Goal: Information Seeking & Learning: Learn about a topic

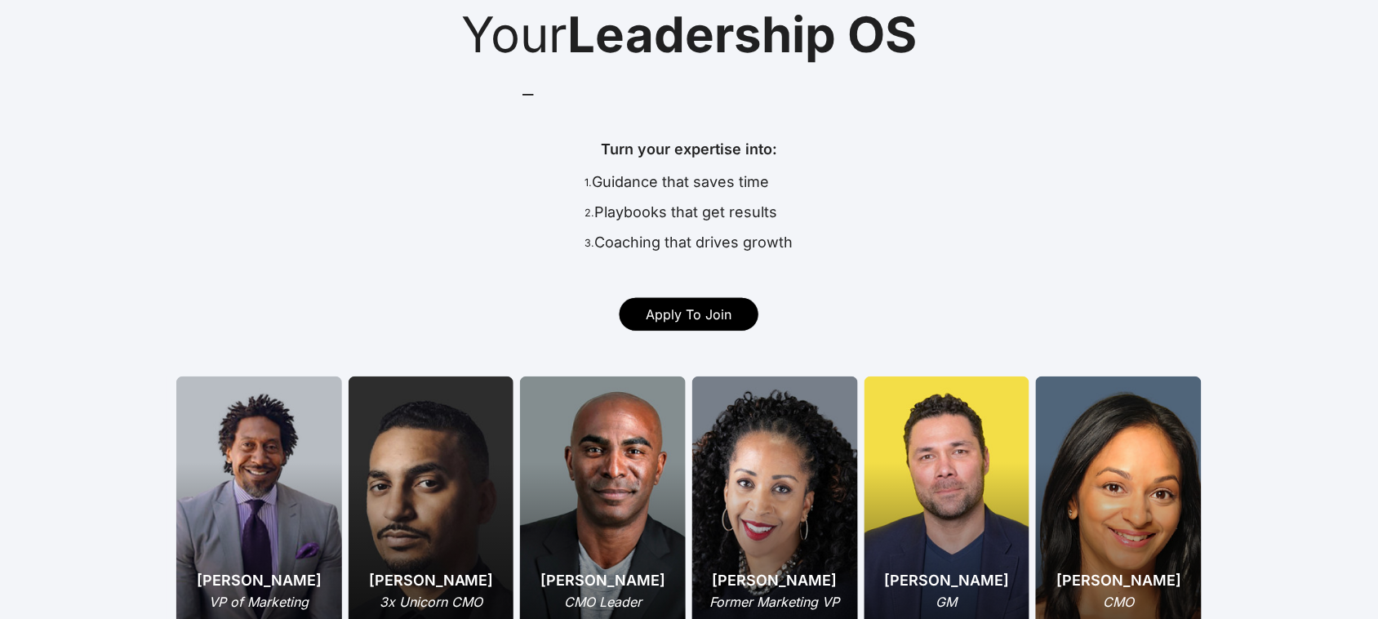
scroll to position [306, 0]
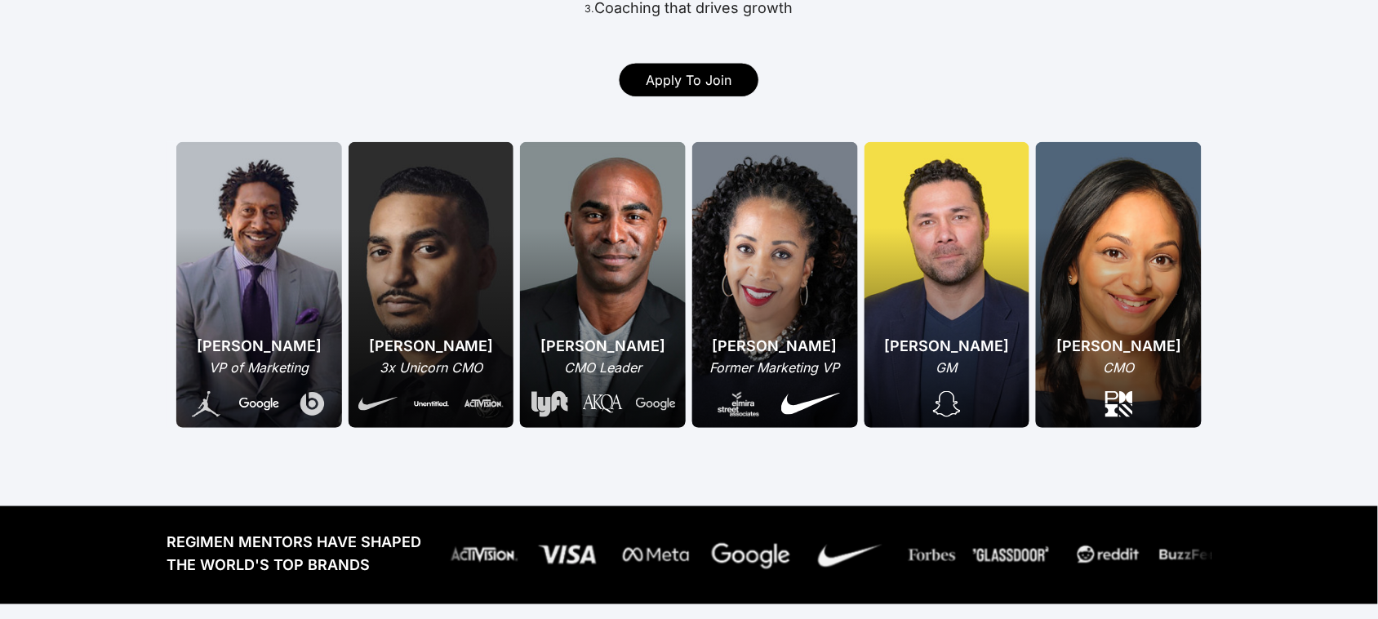
click at [1105, 302] on div "[PERSON_NAME] CMO" at bounding box center [1119, 285] width 166 height 286
click at [1128, 272] on div "[PERSON_NAME] CMO" at bounding box center [1119, 285] width 166 height 286
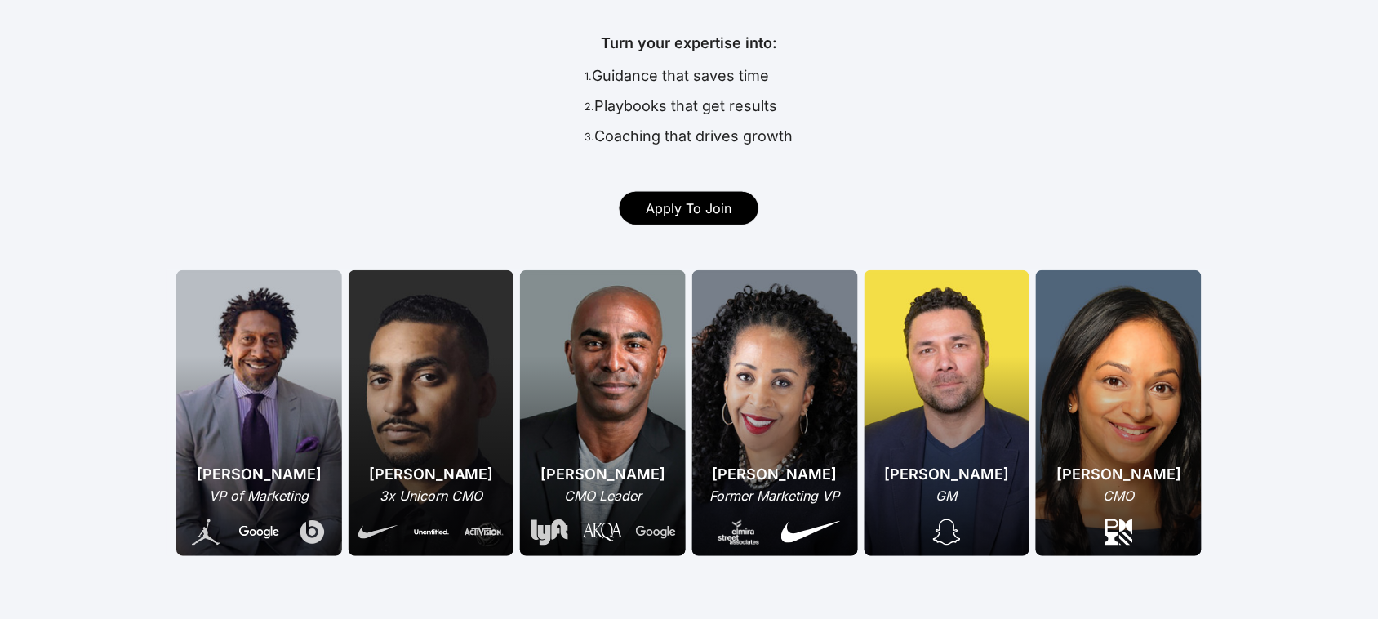
scroll to position [0, 0]
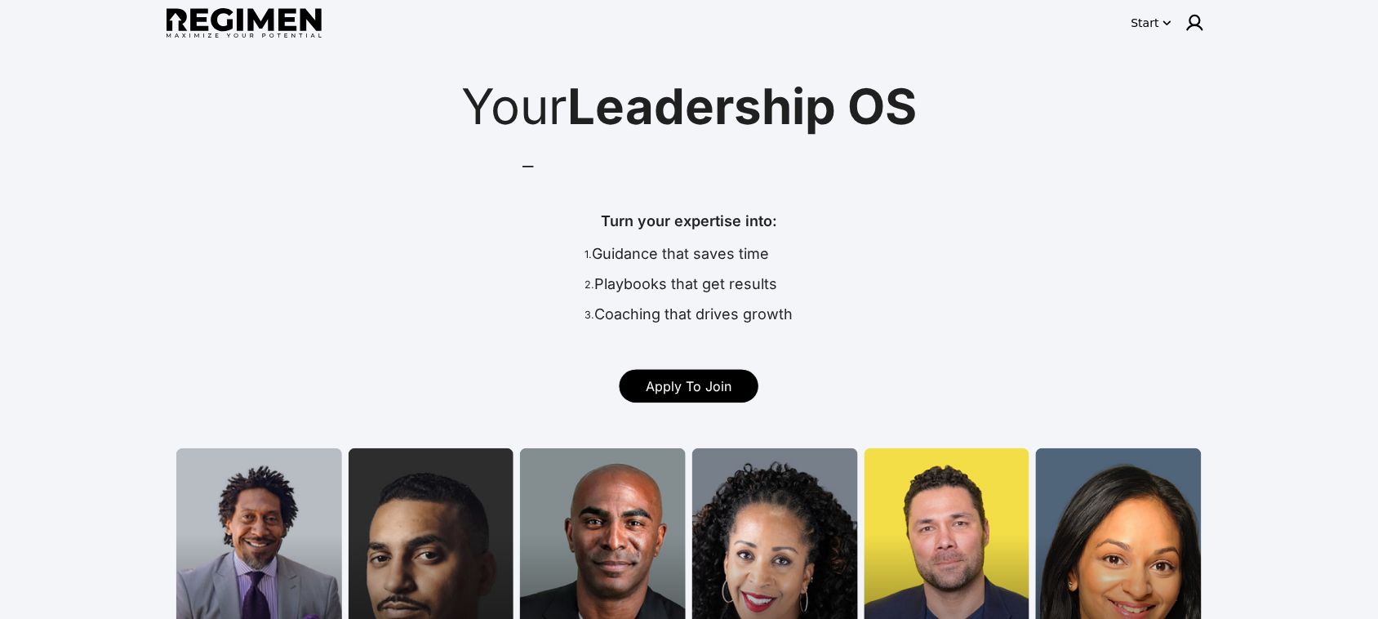
click at [256, 13] on img at bounding box center [244, 23] width 155 height 30
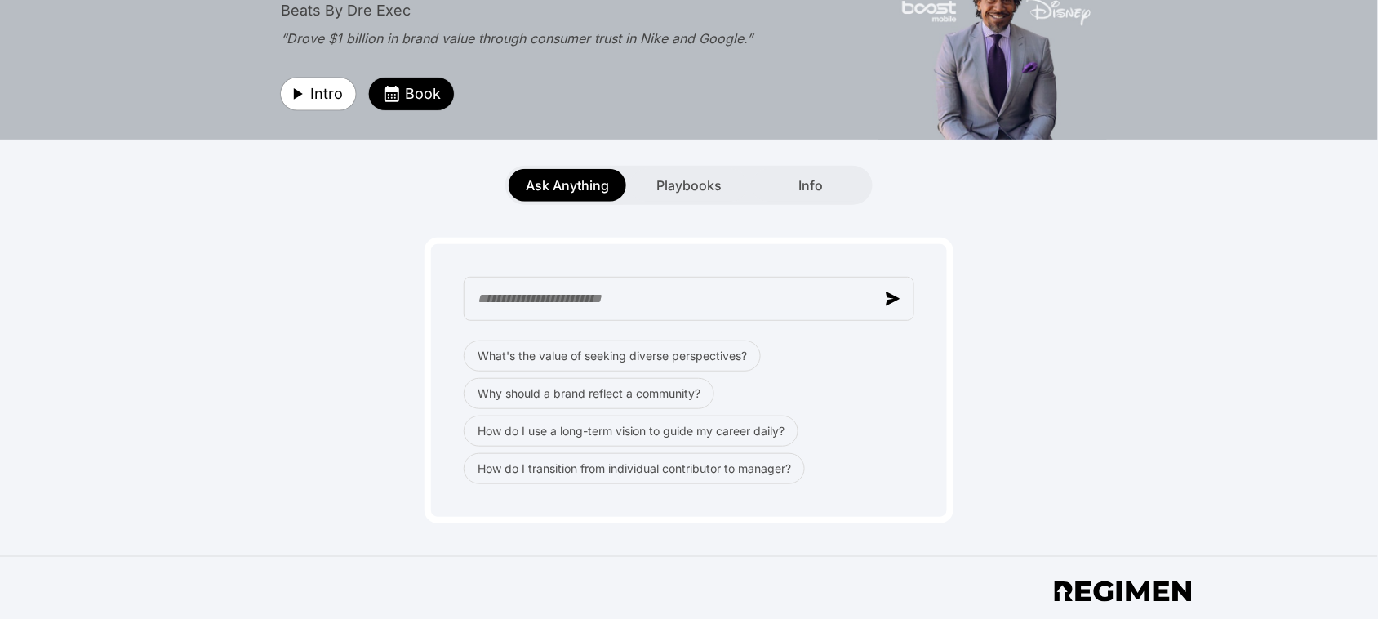
scroll to position [102, 0]
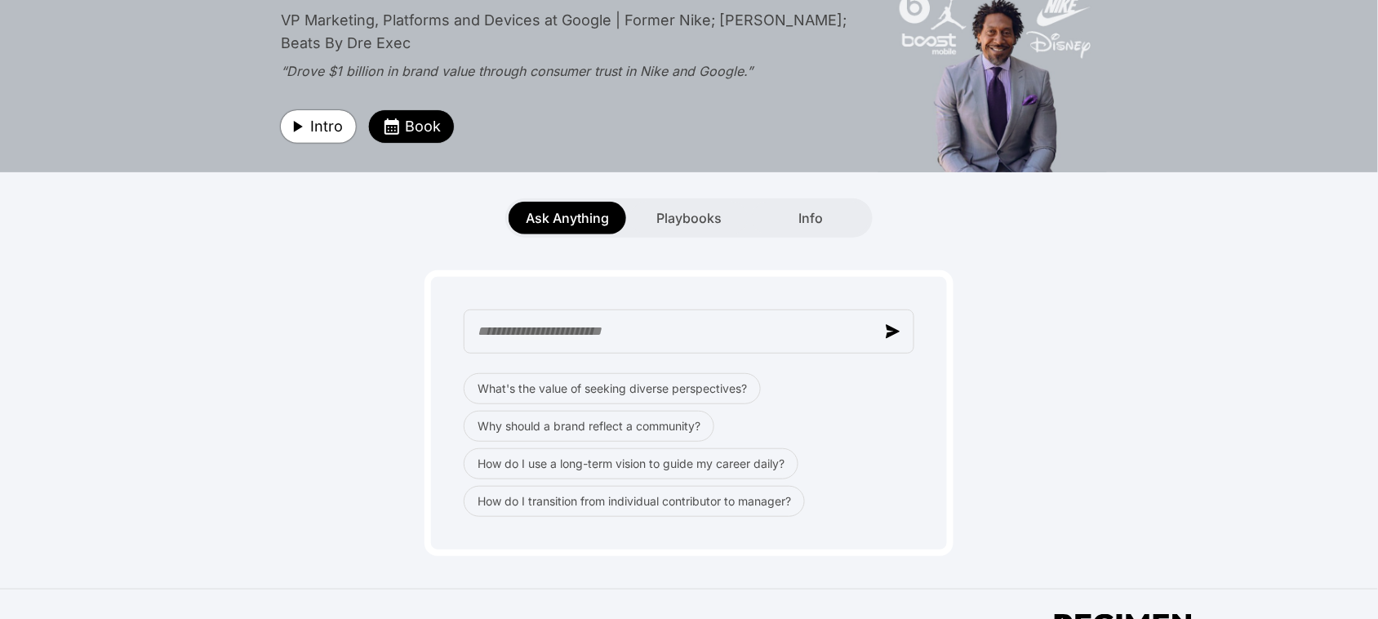
click at [320, 125] on span "Intro" at bounding box center [326, 126] width 33 height 23
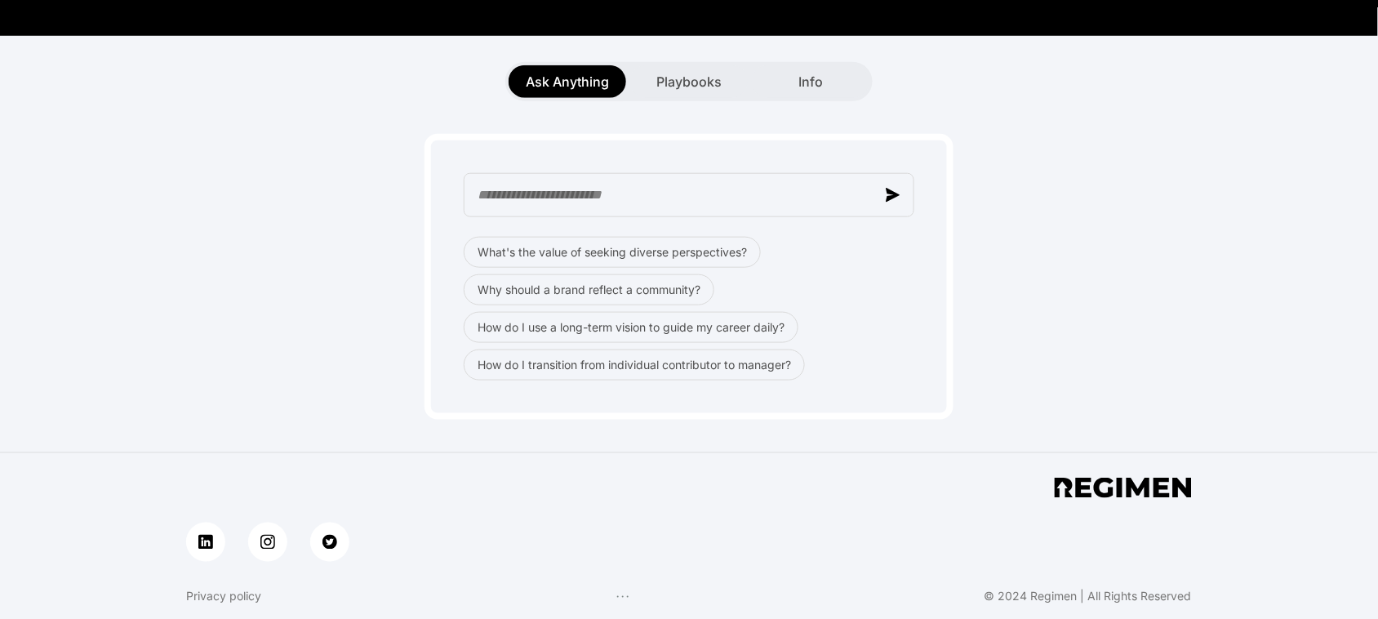
scroll to position [306, 0]
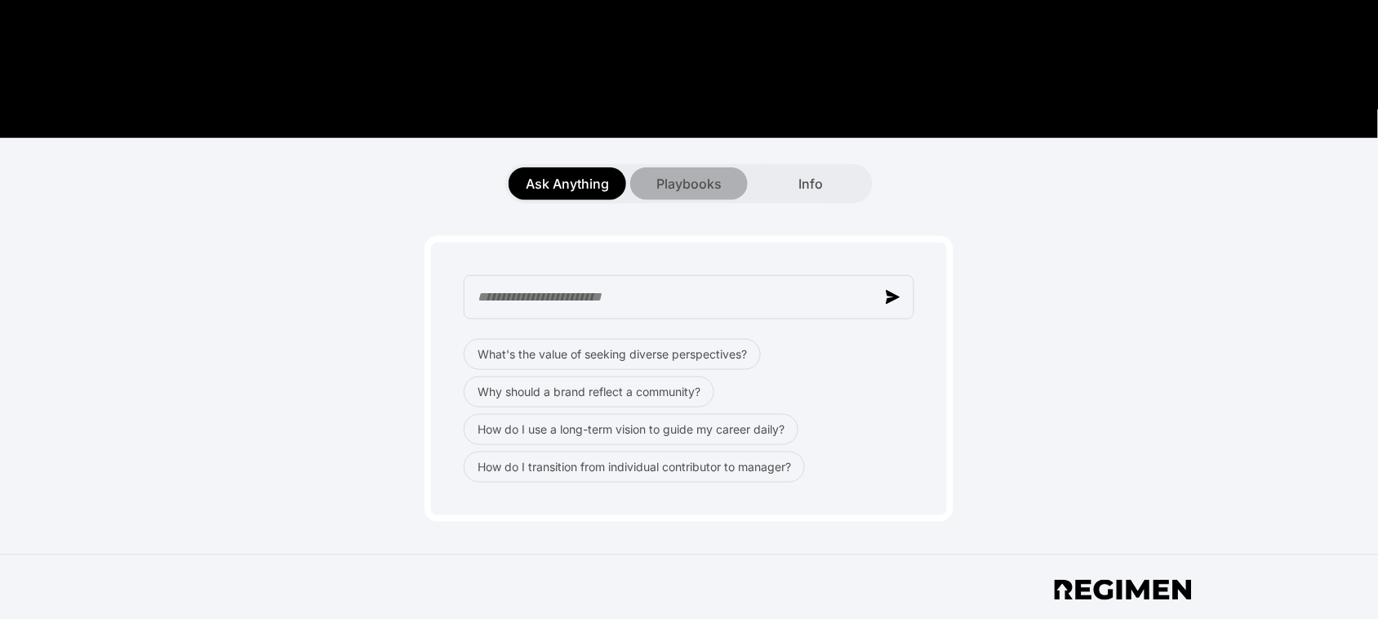
click at [691, 180] on span "Playbooks" at bounding box center [688, 184] width 65 height 20
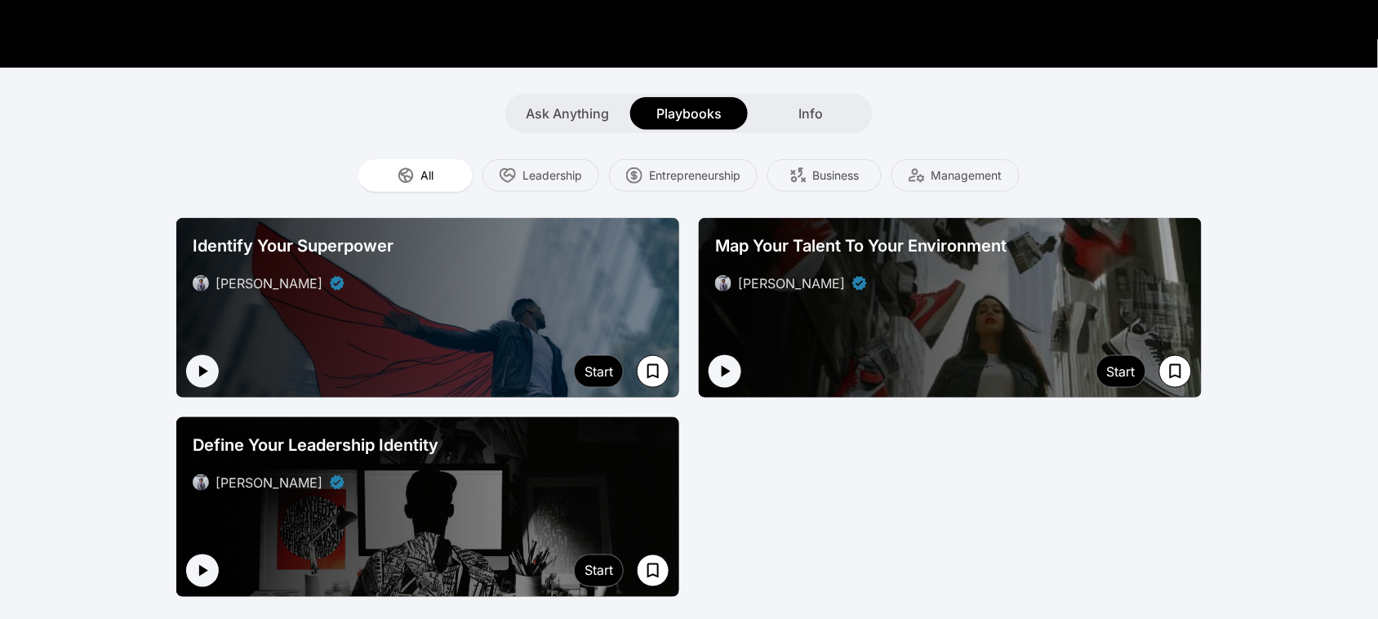
scroll to position [408, 0]
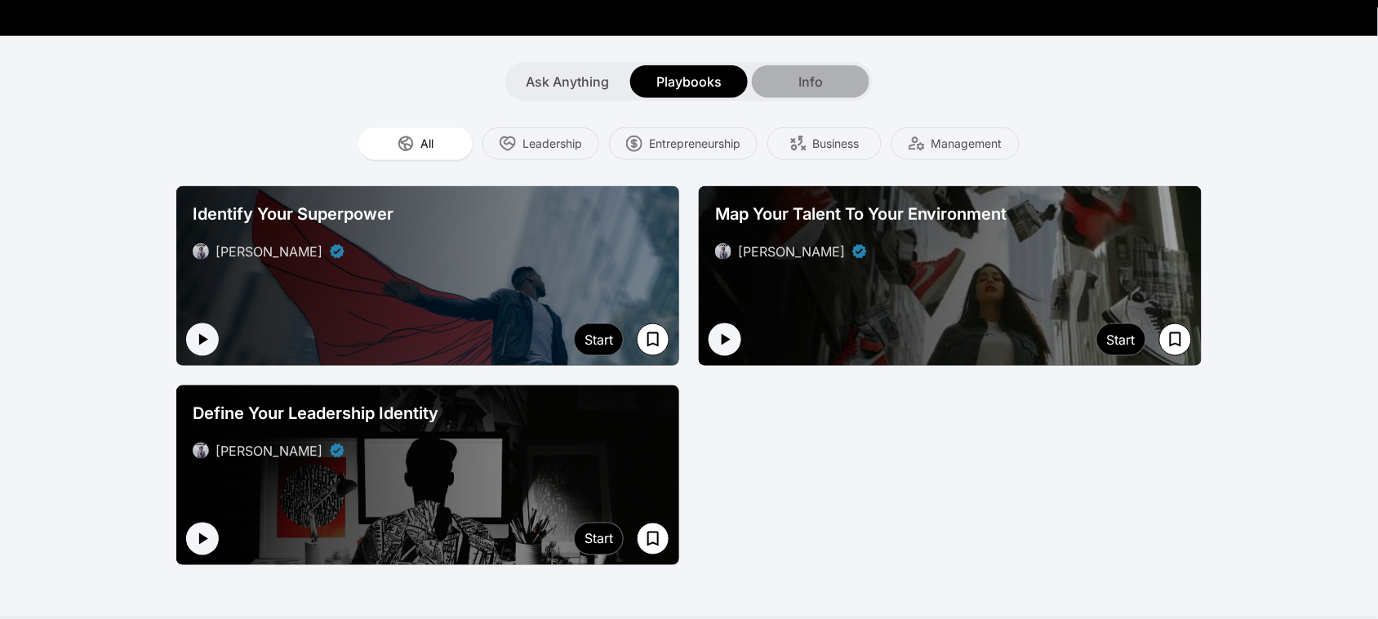
click at [806, 83] on span "Info" at bounding box center [811, 82] width 24 height 20
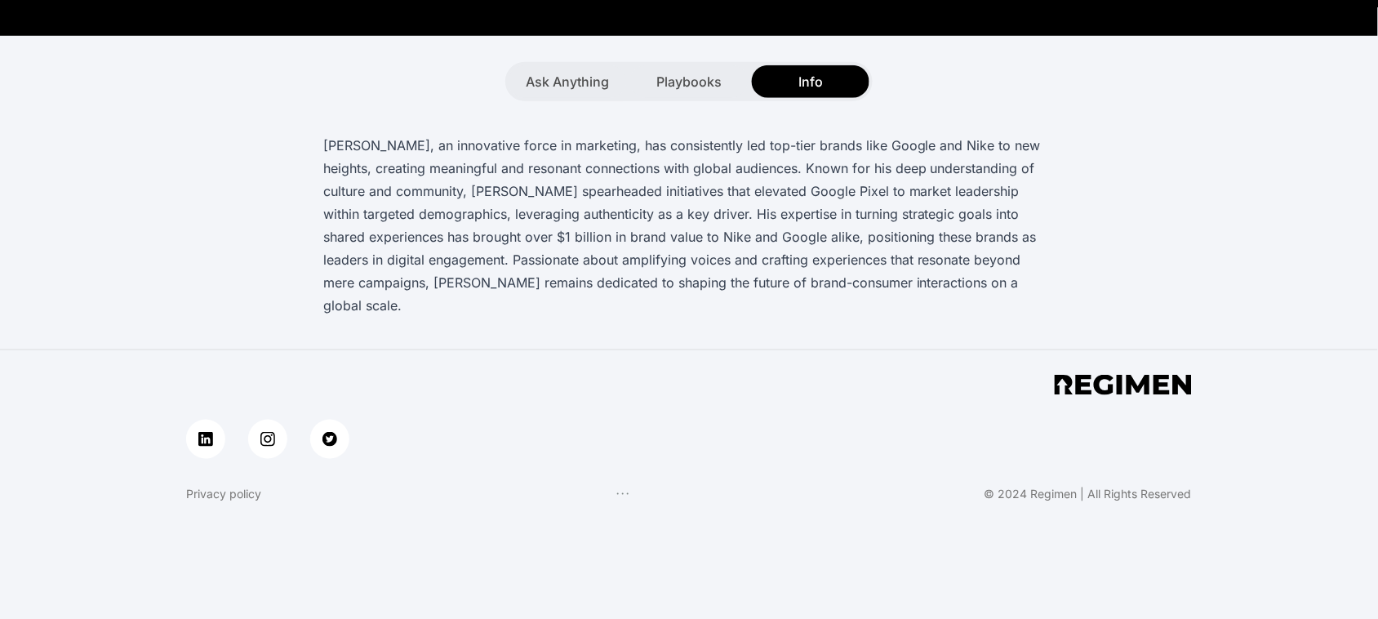
scroll to position [403, 0]
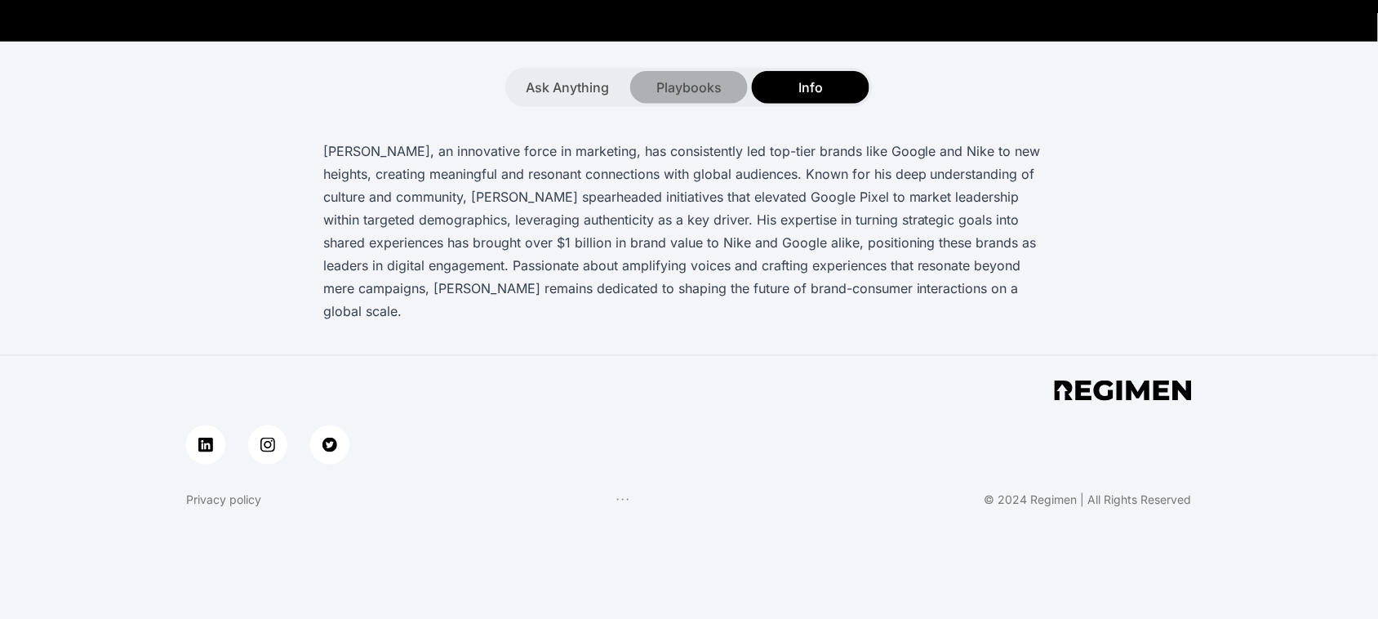
click at [696, 87] on span "Playbooks" at bounding box center [688, 88] width 65 height 20
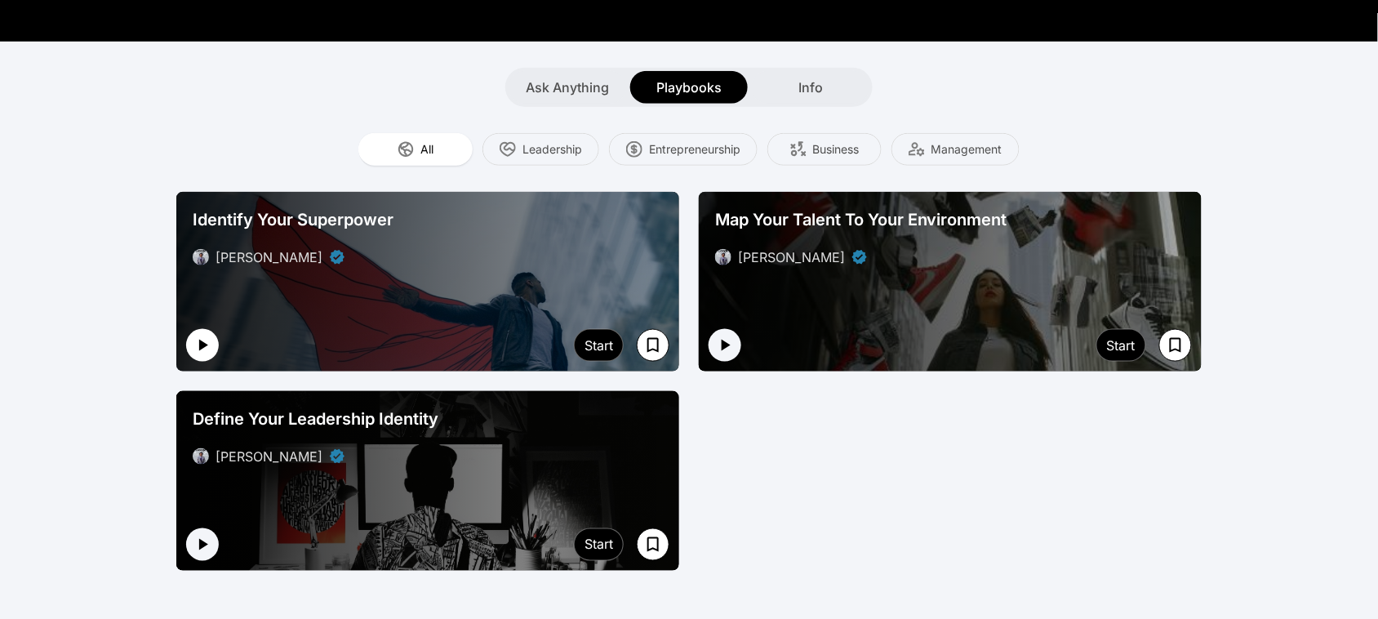
click at [194, 340] on icon "button" at bounding box center [203, 346] width 20 height 20
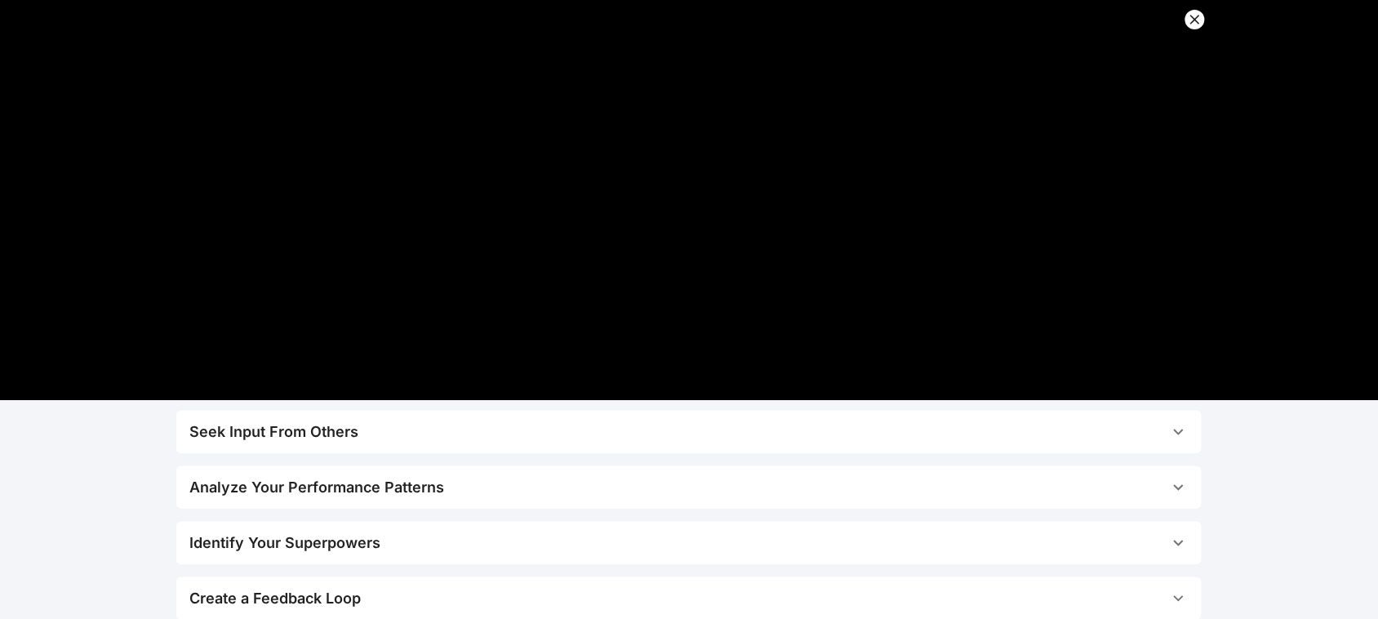
scroll to position [102, 0]
click at [337, 434] on div "Seek Input From Others" at bounding box center [273, 433] width 169 height 23
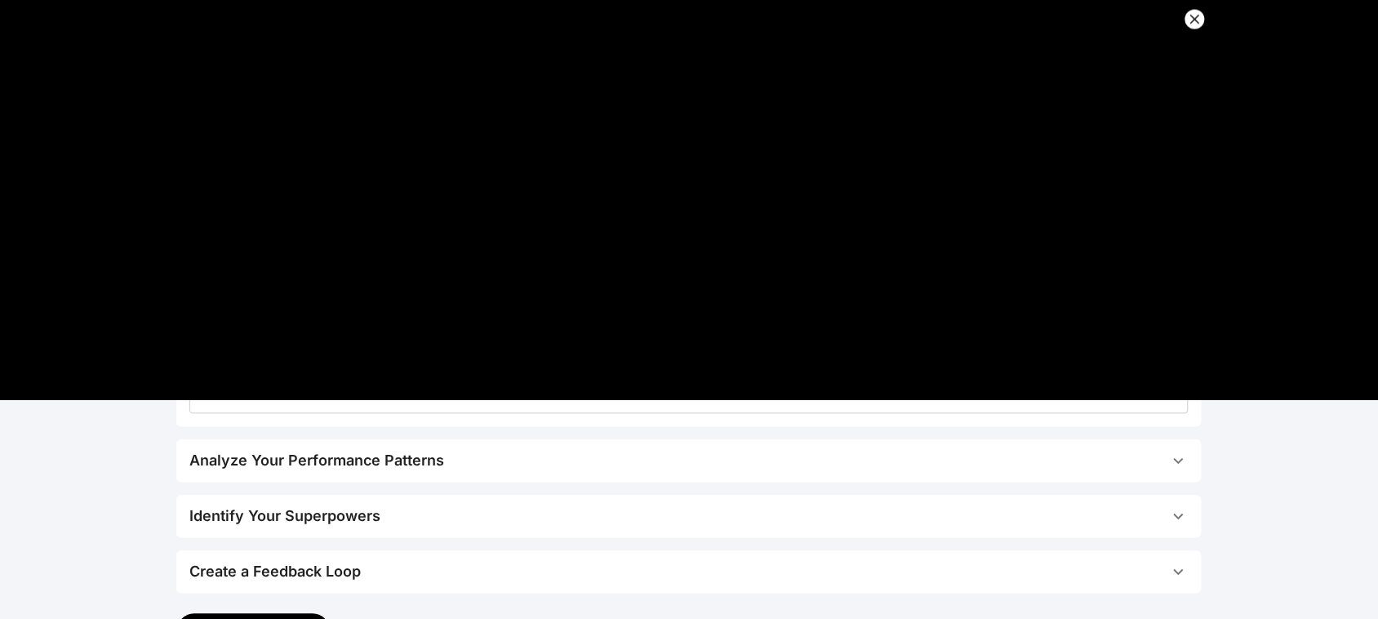
scroll to position [817, 0]
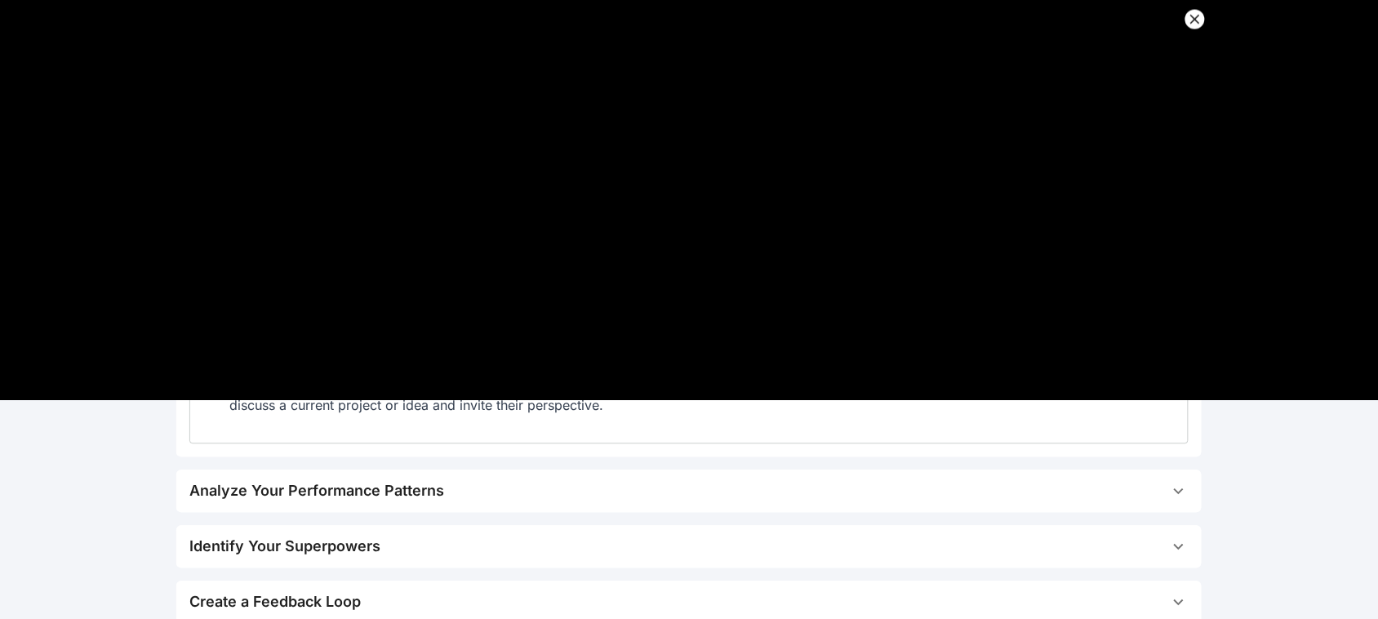
click at [470, 495] on span "Analyze Your Performance Patterns" at bounding box center [679, 491] width 980 height 23
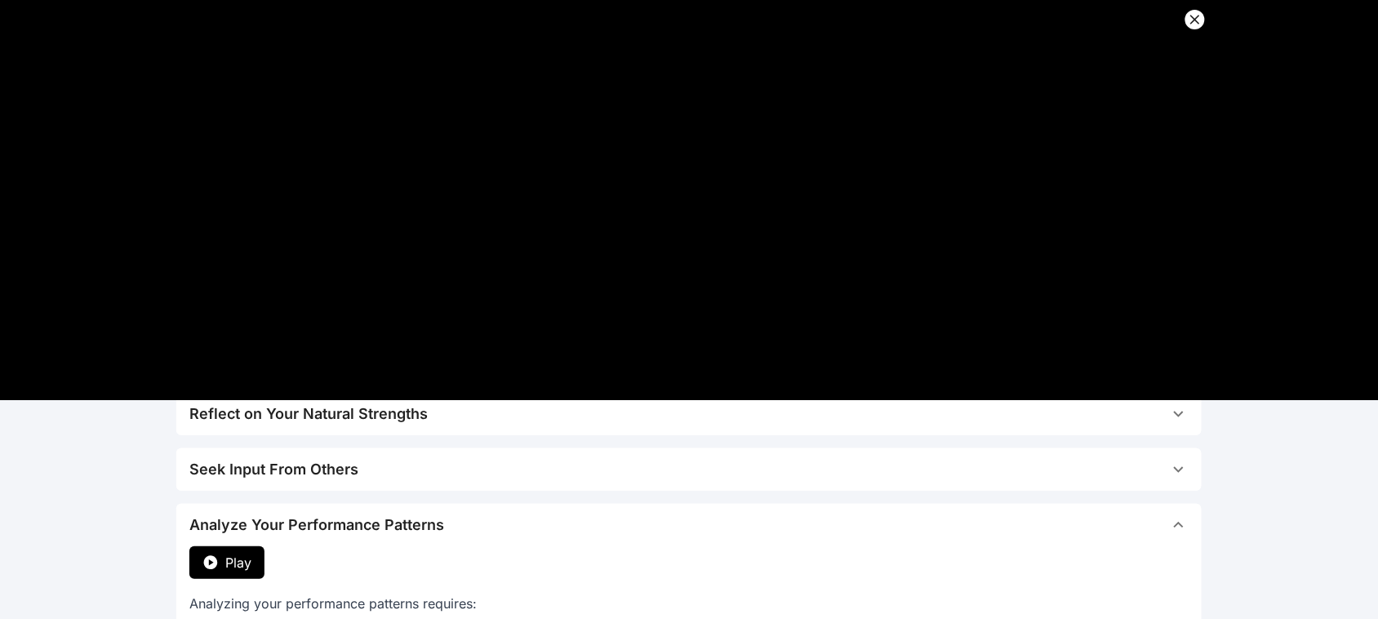
scroll to position [102, 0]
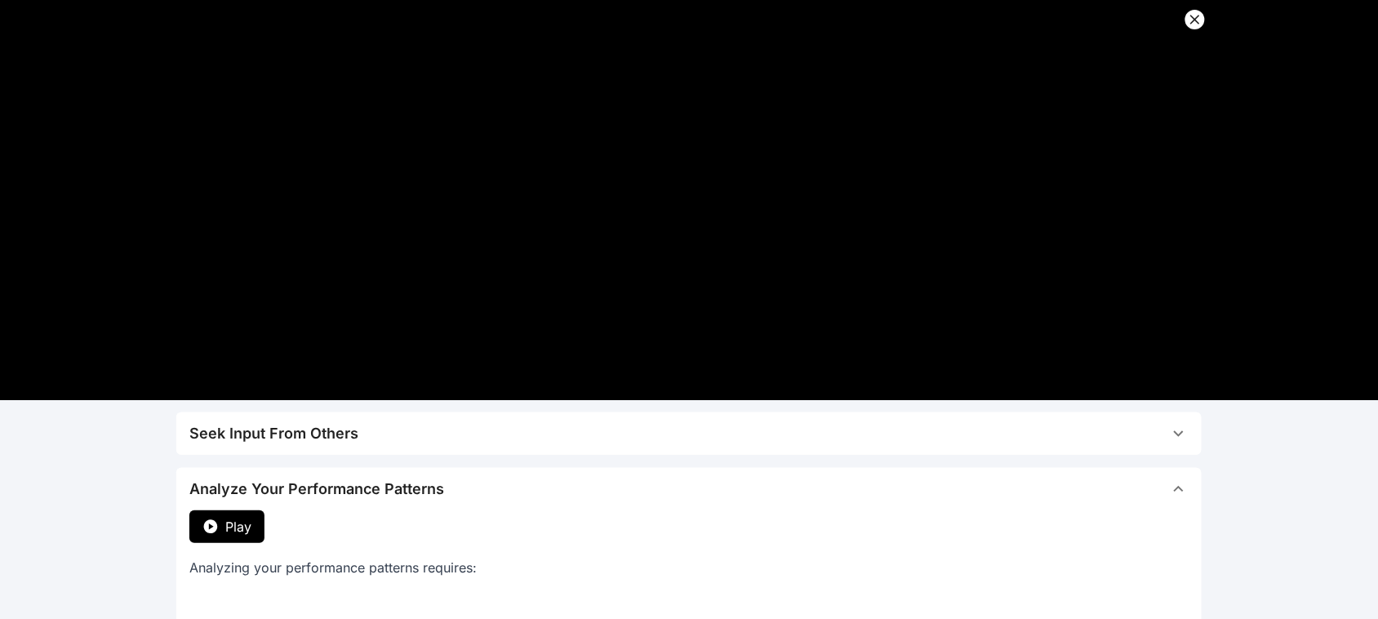
click at [245, 532] on span "Play" at bounding box center [238, 527] width 26 height 20
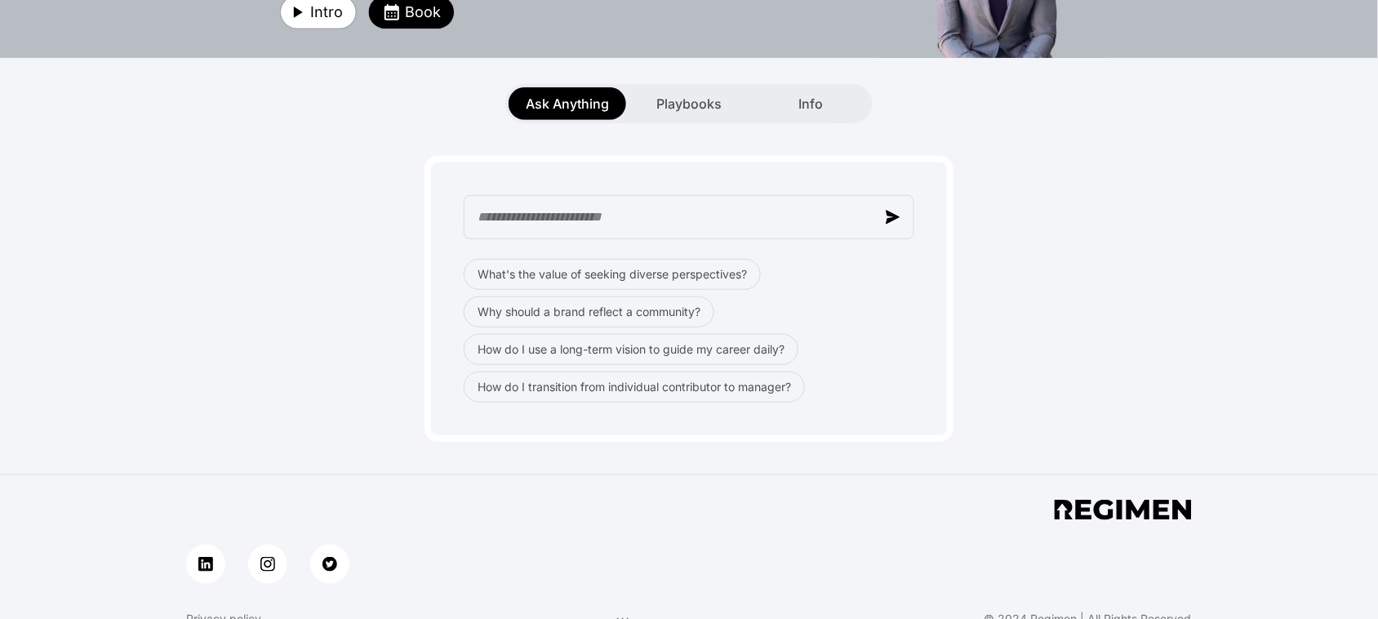
scroll to position [102, 0]
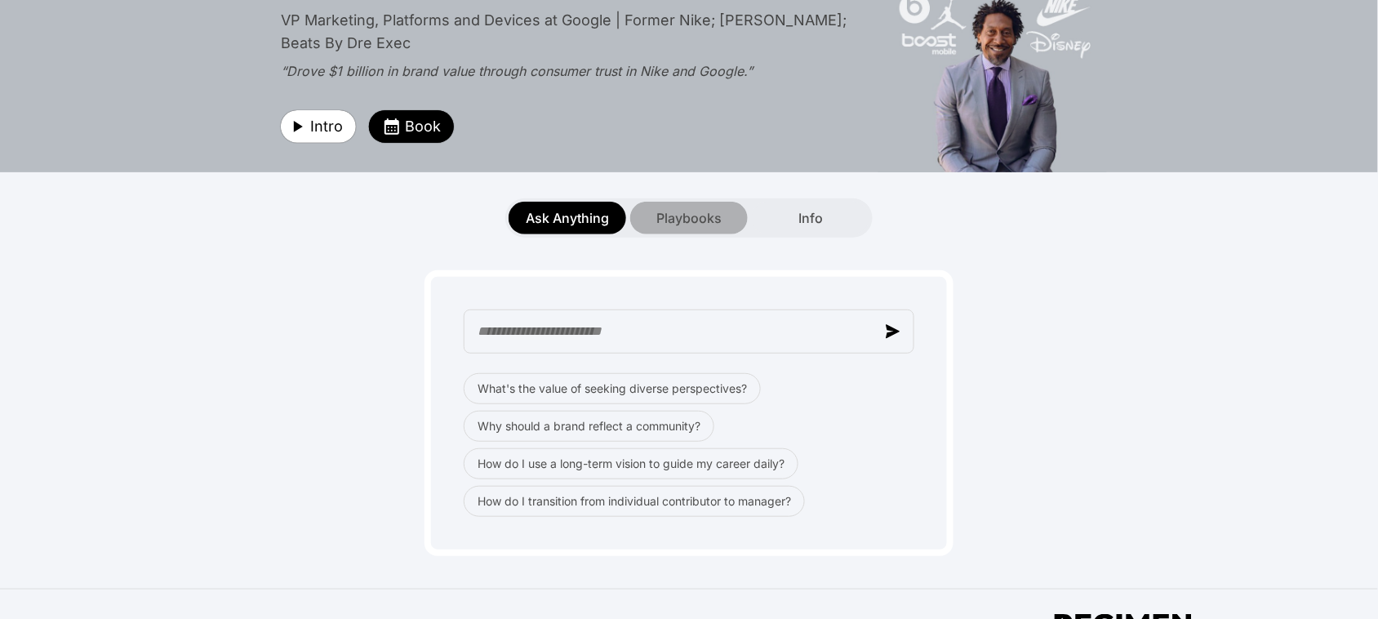
click at [688, 214] on span "Playbooks" at bounding box center [688, 218] width 65 height 20
